Goal: Use online tool/utility

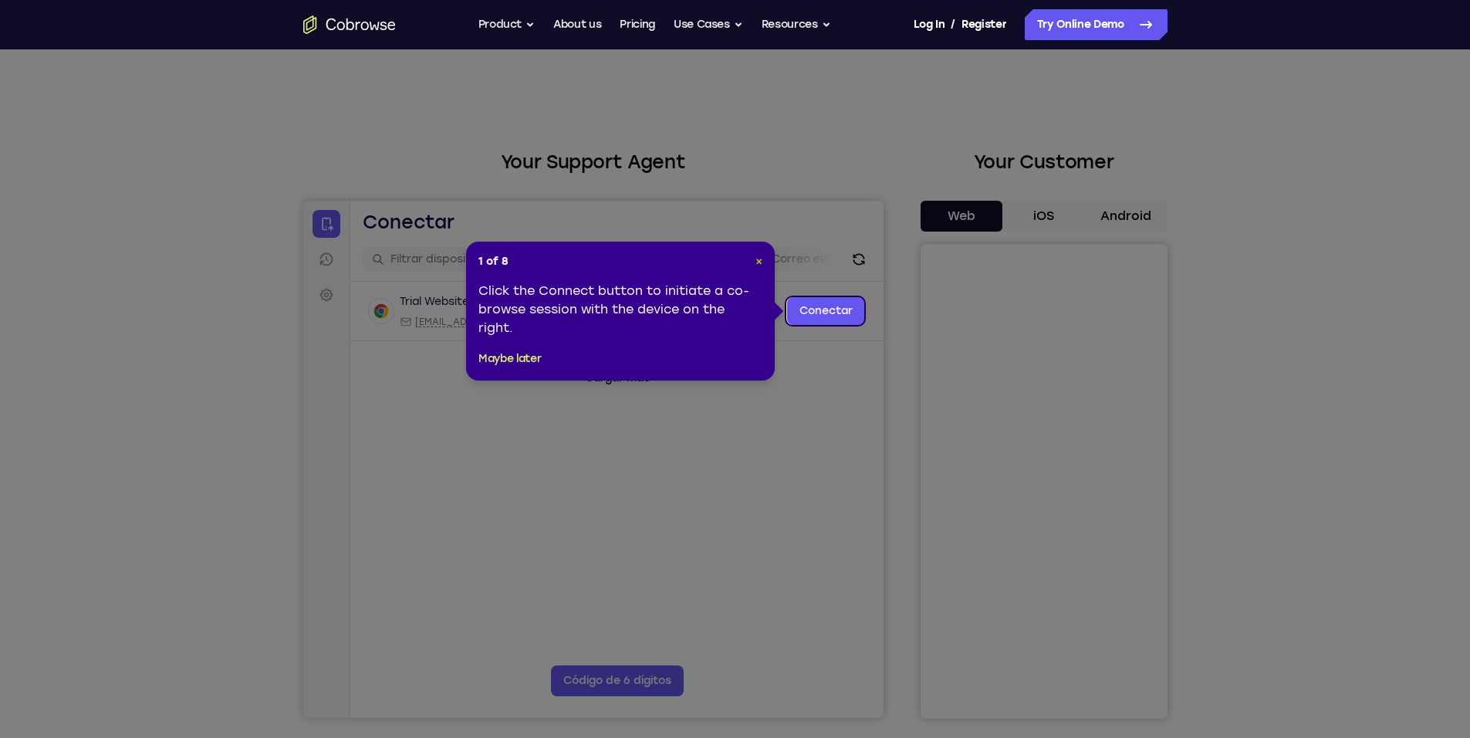
click at [761, 257] on span "×" at bounding box center [758, 261] width 7 height 13
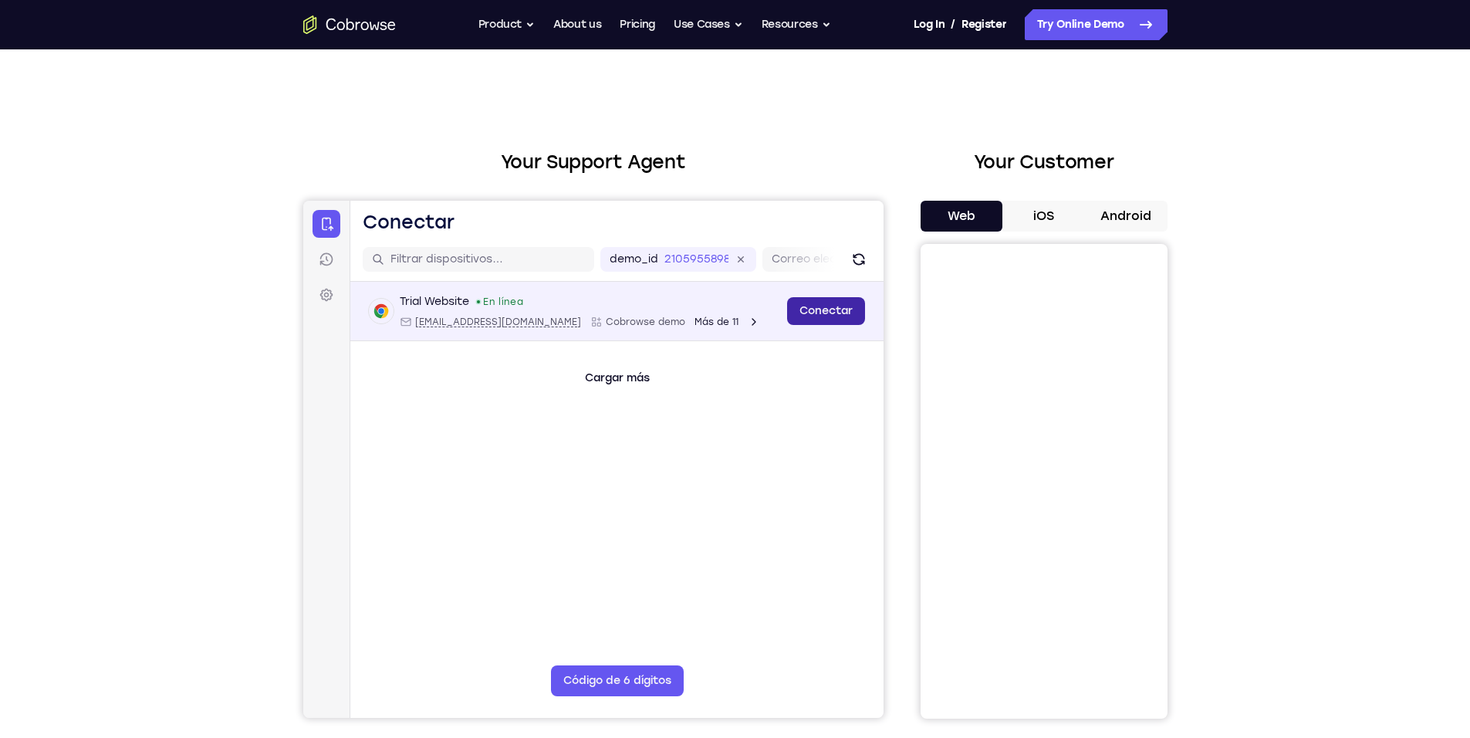
click at [817, 305] on link "Conectar" at bounding box center [825, 311] width 78 height 28
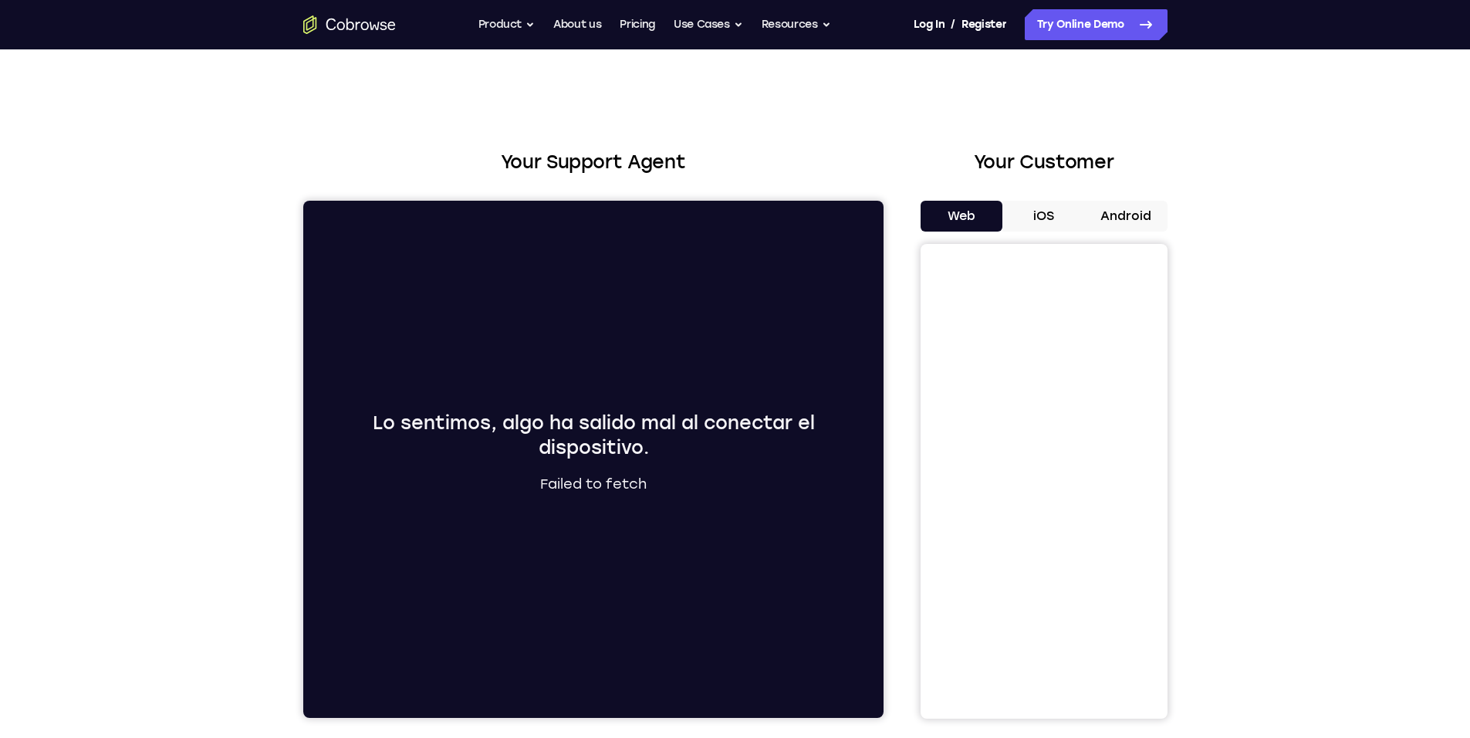
scroll to position [185, 0]
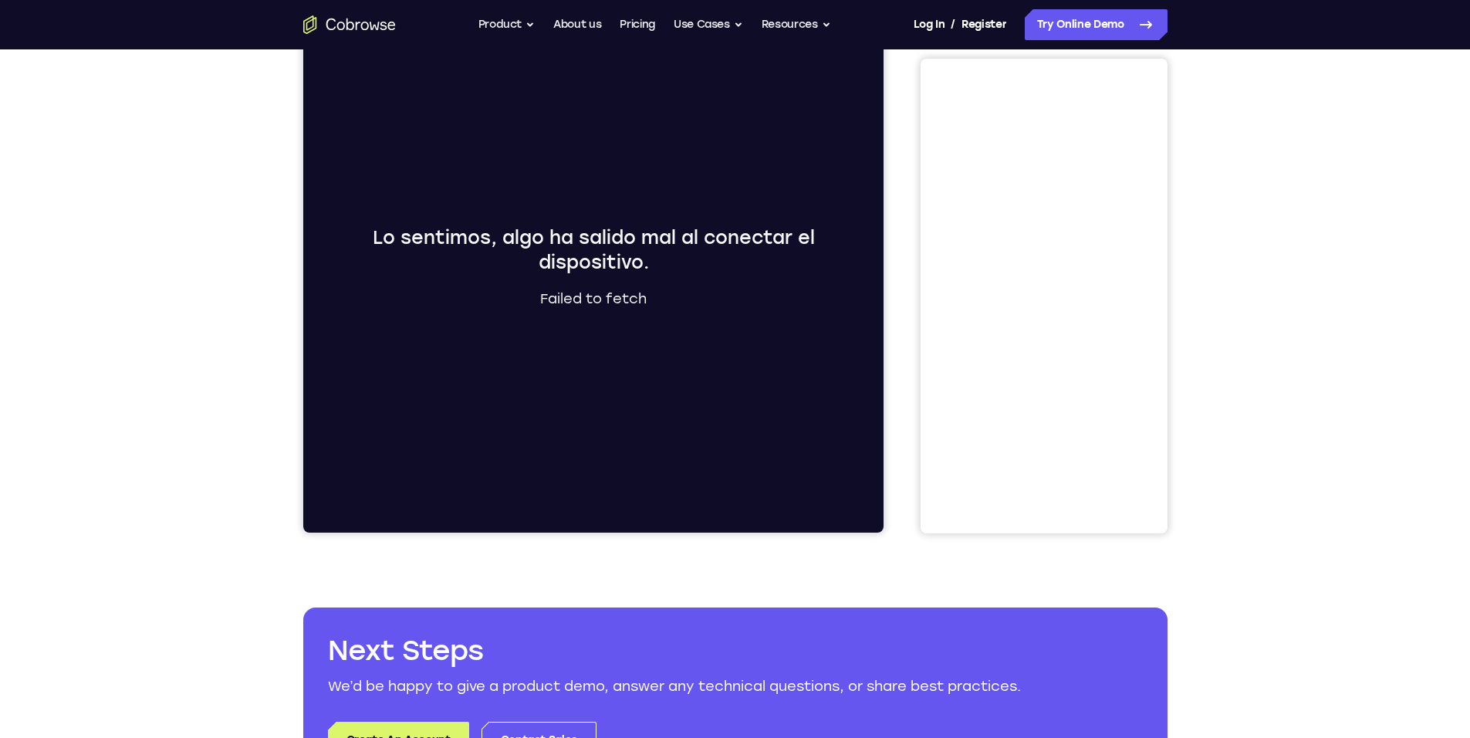
click at [599, 281] on div "Lo sentimos, algo ha salido mal al conectar el dispositivo. Failed to fetch" at bounding box center [592, 274] width 549 height 98
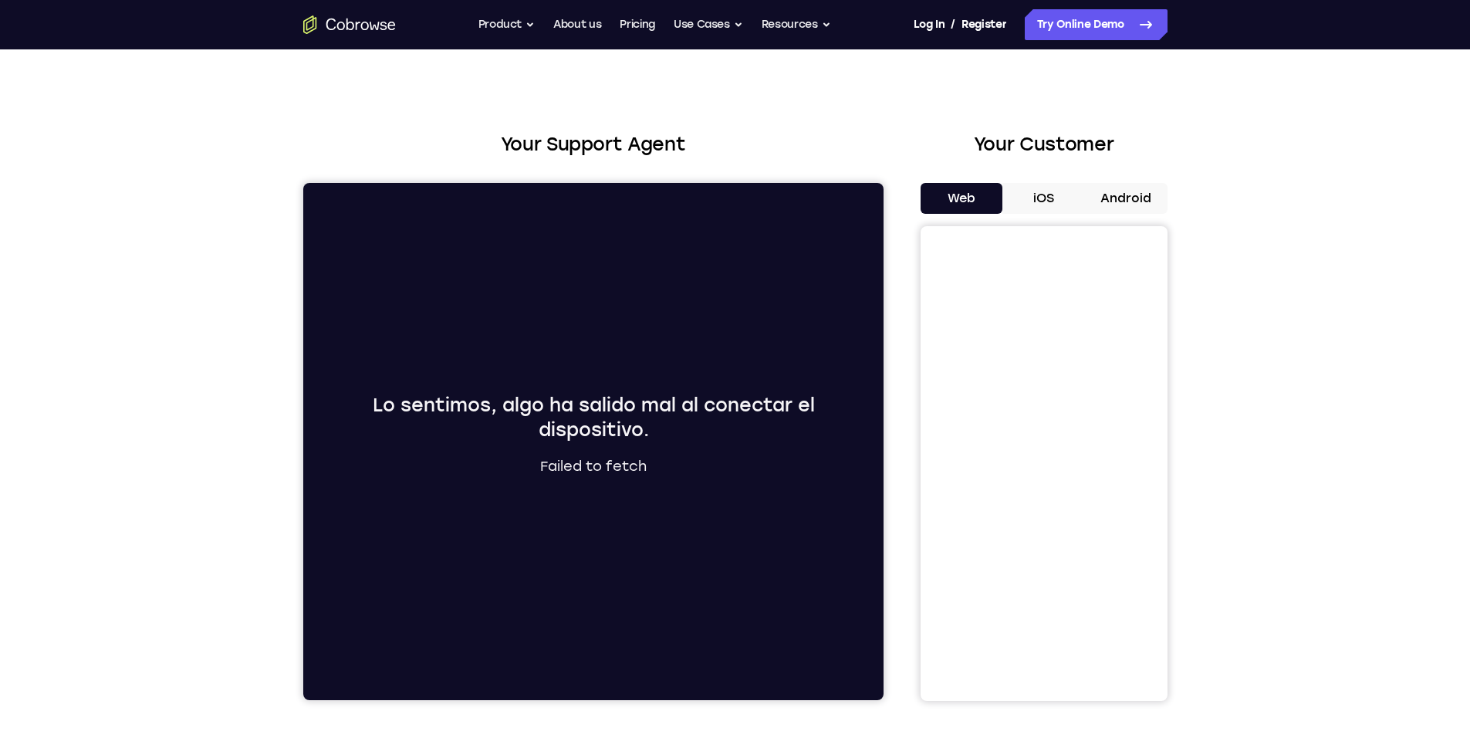
scroll to position [0, 0]
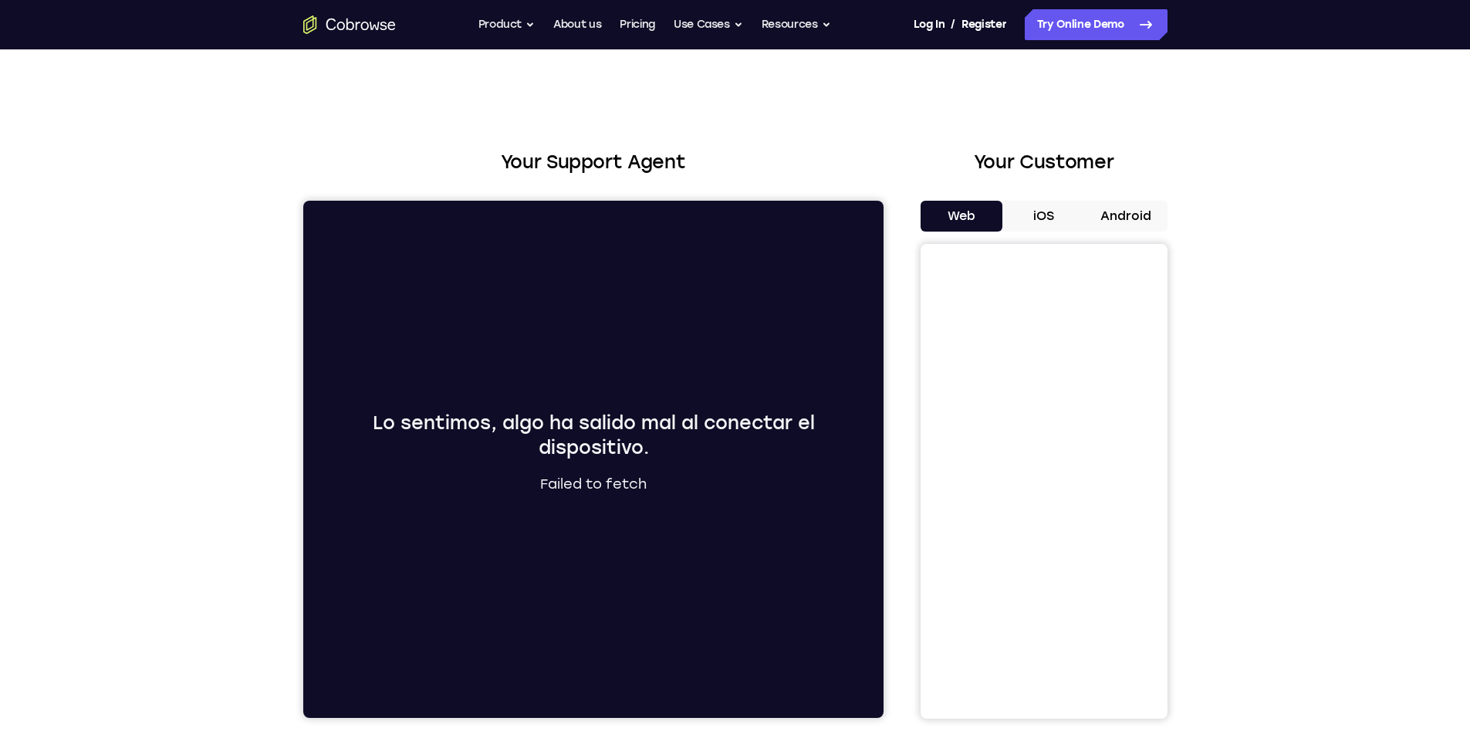
click at [822, 264] on div "Lo sentimos, algo ha salido mal al conectar el dispositivo. Failed to fetch" at bounding box center [592, 459] width 580 height 517
click at [1085, 209] on button "Android" at bounding box center [1126, 216] width 83 height 31
click at [1045, 214] on button "iOS" at bounding box center [1043, 216] width 83 height 31
click at [959, 218] on button "Web" at bounding box center [961, 216] width 83 height 31
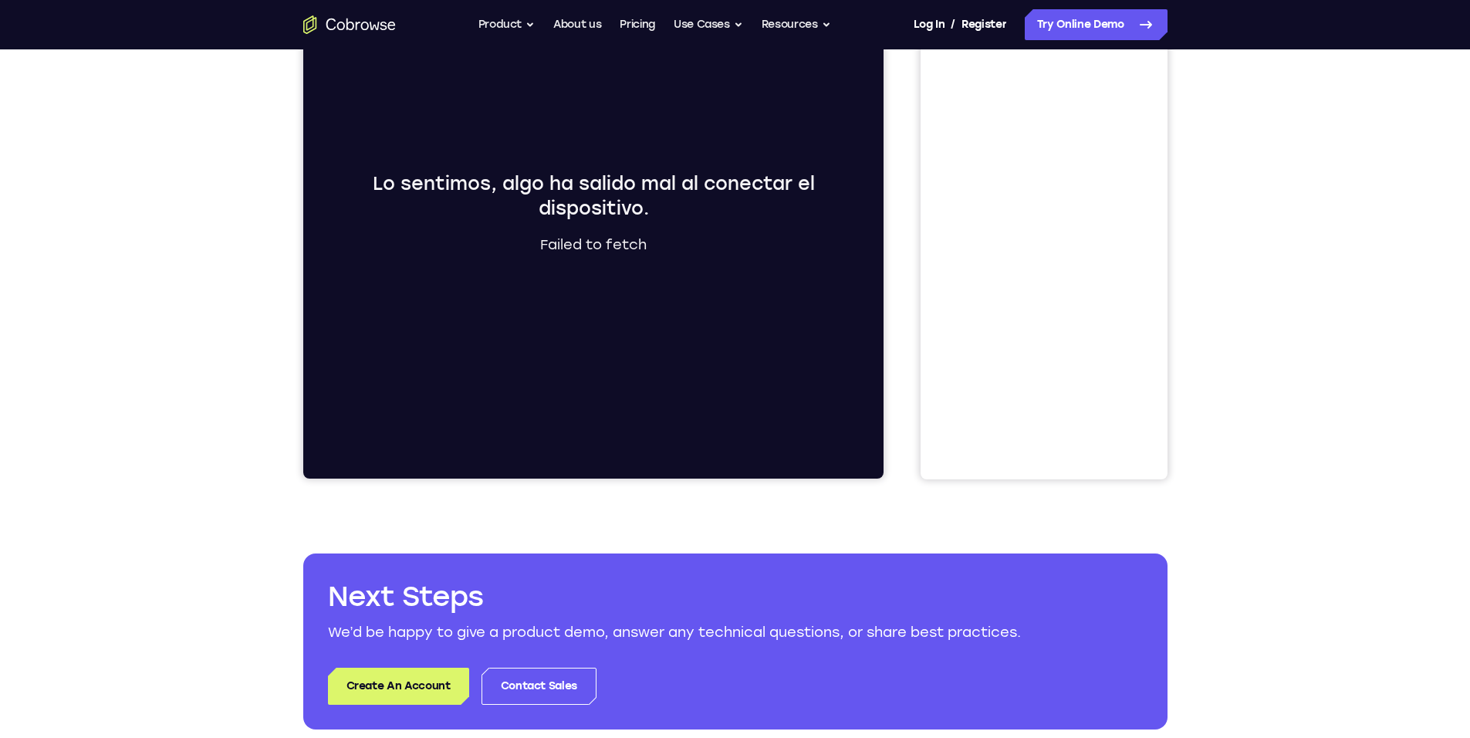
scroll to position [93, 0]
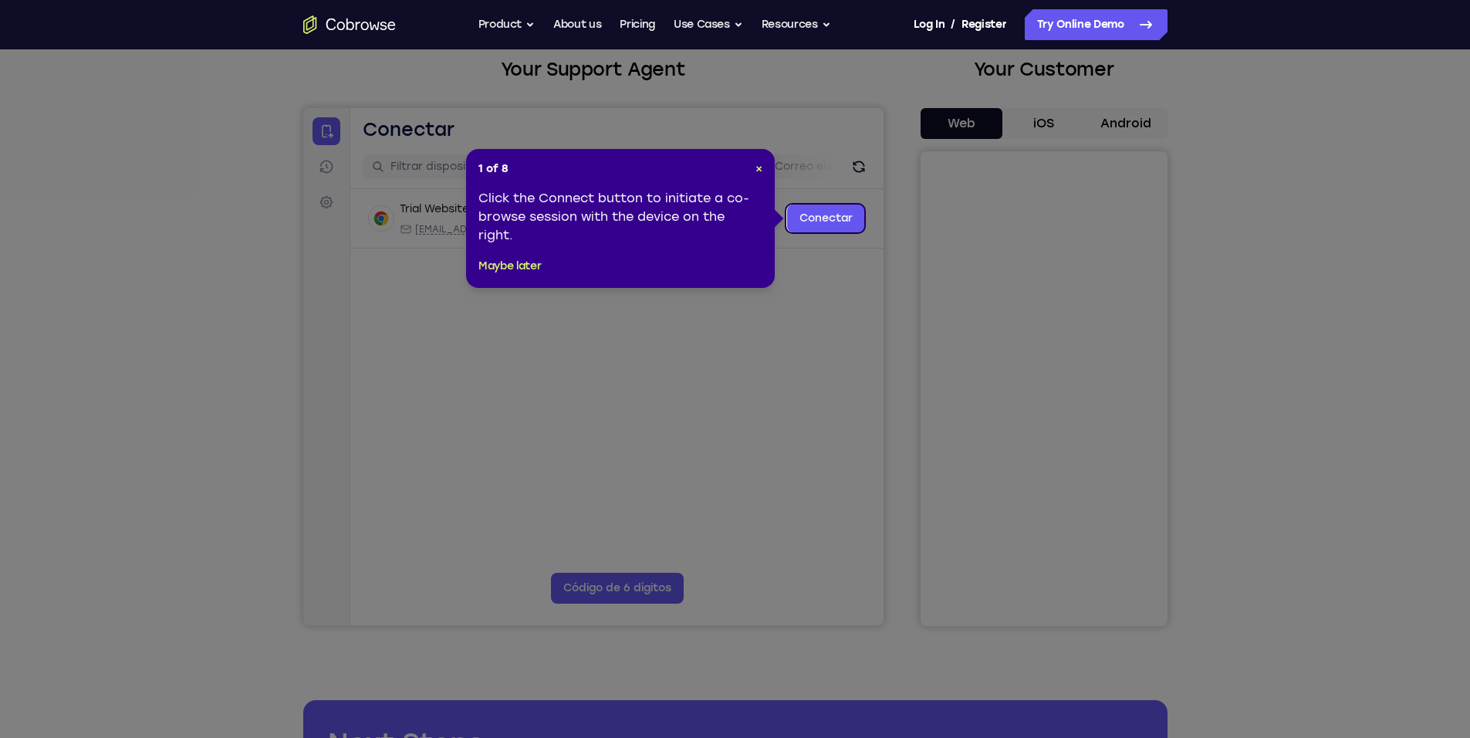
click at [608, 339] on icon at bounding box center [740, 369] width 1481 height 738
click at [762, 167] on span "×" at bounding box center [758, 168] width 7 height 13
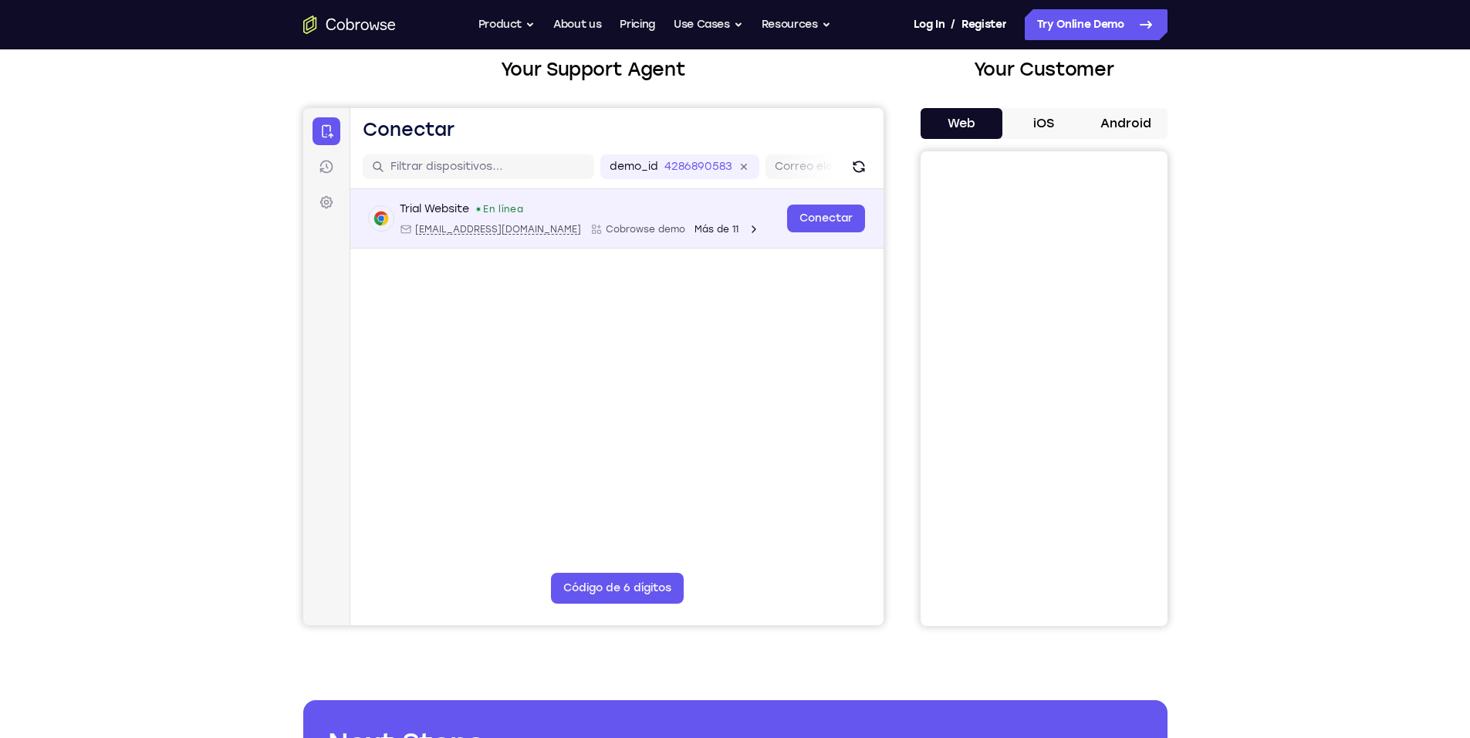
click at [589, 224] on icon "Abrir detalles del dispositivo" at bounding box center [595, 229] width 12 height 12
click at [852, 218] on link "Conectar" at bounding box center [825, 218] width 78 height 28
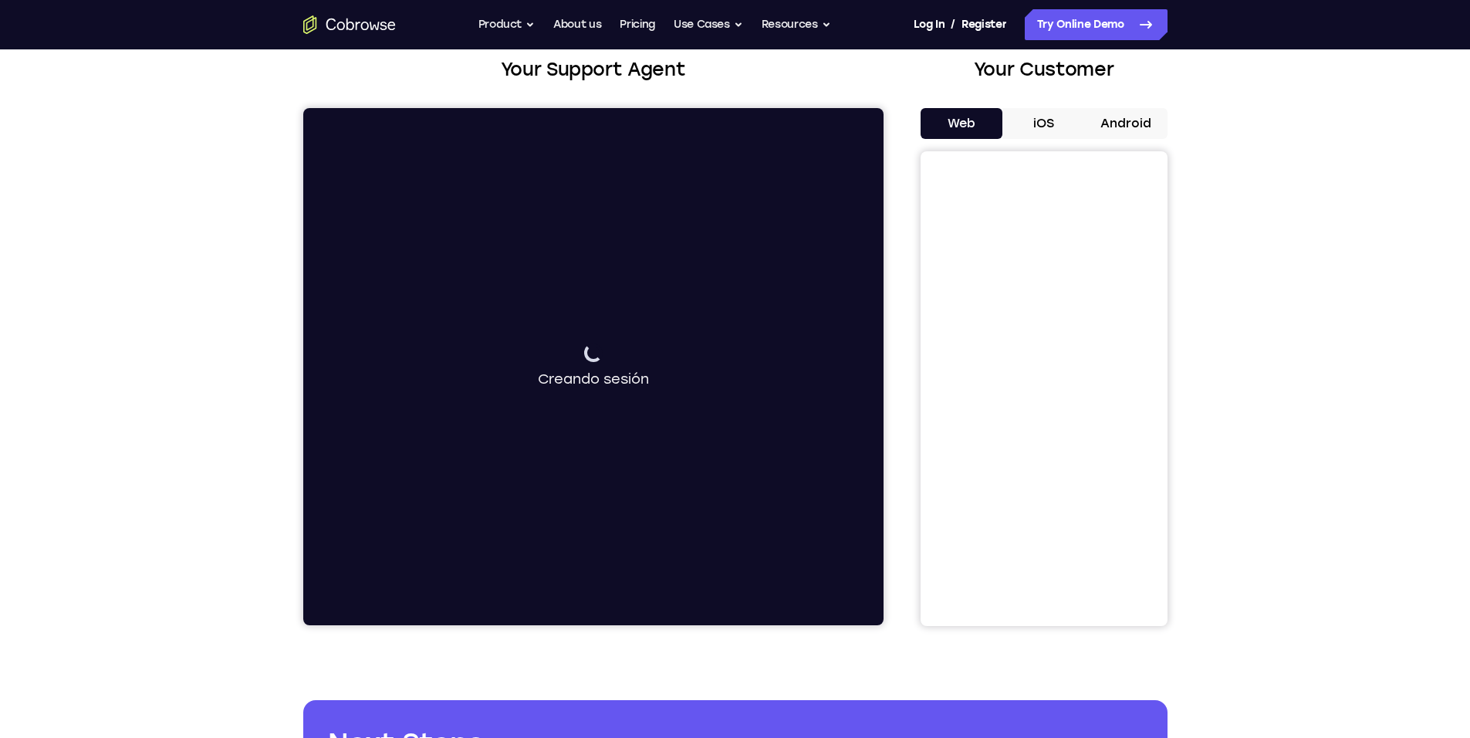
click at [462, 402] on div "Conectando al dispositivo Creando sesión" at bounding box center [592, 366] width 580 height 517
